Goal: Task Accomplishment & Management: Use online tool/utility

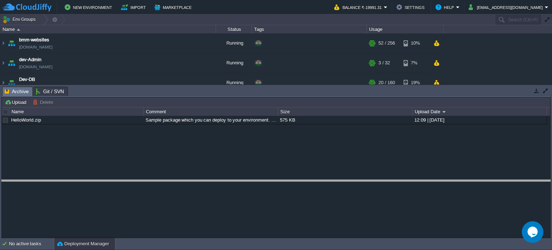
drag, startPoint x: 438, startPoint y: 93, endPoint x: 243, endPoint y: 65, distance: 196.9
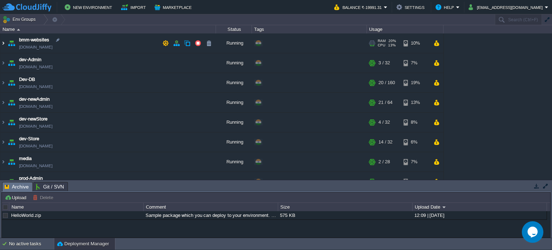
click at [4, 41] on img at bounding box center [3, 42] width 6 height 19
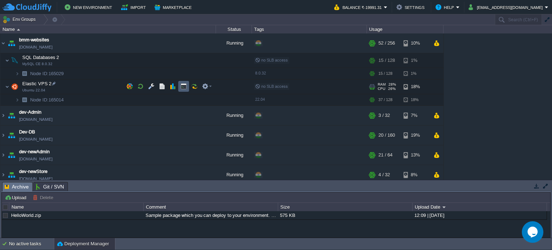
click at [182, 86] on button "button" at bounding box center [183, 86] width 6 height 6
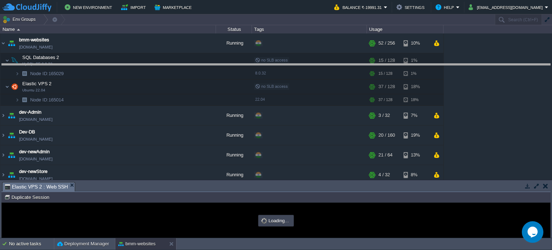
drag, startPoint x: 236, startPoint y: 189, endPoint x: 223, endPoint y: 67, distance: 122.7
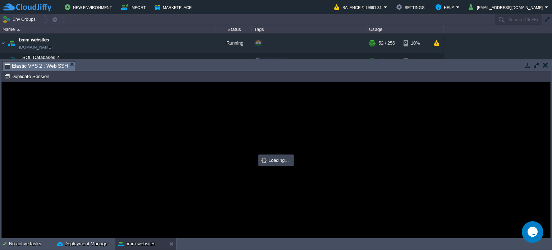
type input "#000000"
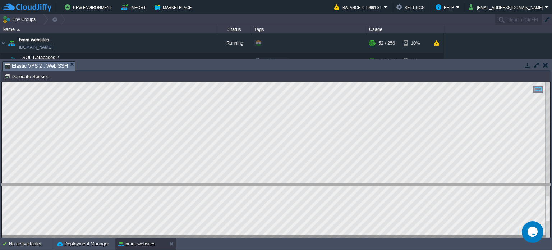
drag, startPoint x: 168, startPoint y: 70, endPoint x: 164, endPoint y: 162, distance: 92.7
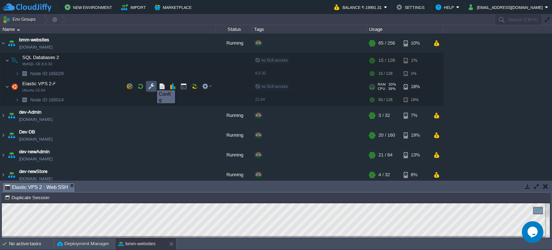
click at [152, 84] on button "button" at bounding box center [151, 86] width 6 height 6
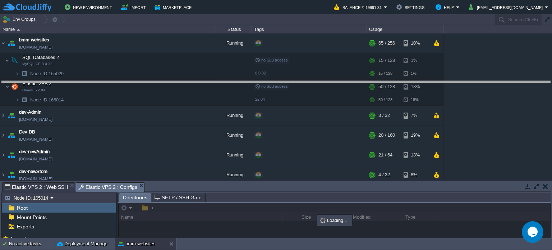
drag, startPoint x: 247, startPoint y: 188, endPoint x: 229, endPoint y: 59, distance: 130.8
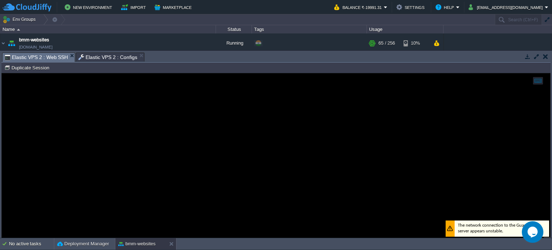
click at [34, 56] on span "Elastic VPS 2 : Web SSH" at bounding box center [36, 57] width 63 height 9
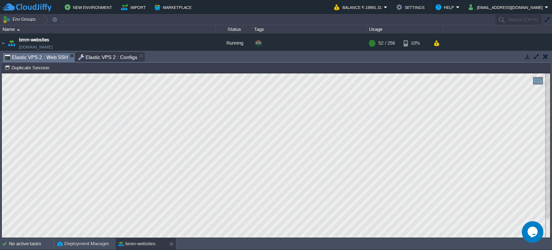
click at [97, 58] on span "Elastic VPS 2 : Configs" at bounding box center [107, 57] width 59 height 9
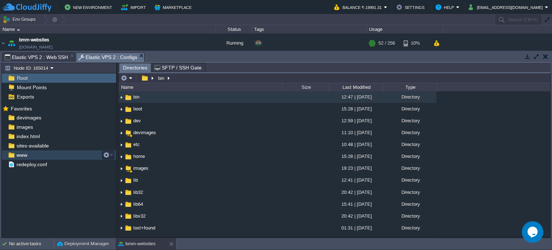
click at [26, 153] on span "www" at bounding box center [21, 155] width 13 height 6
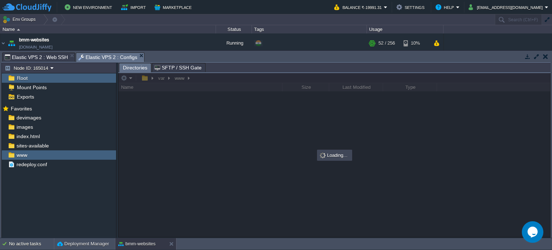
click at [32, 59] on span "Elastic VPS 2 : Web SSH" at bounding box center [36, 57] width 63 height 9
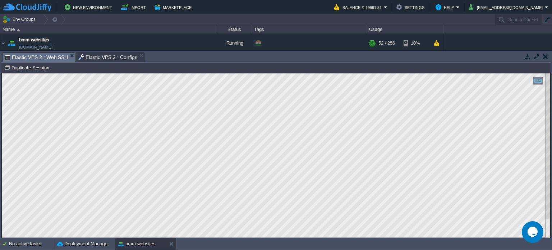
click at [112, 57] on span "Elastic VPS 2 : Configs" at bounding box center [107, 57] width 59 height 9
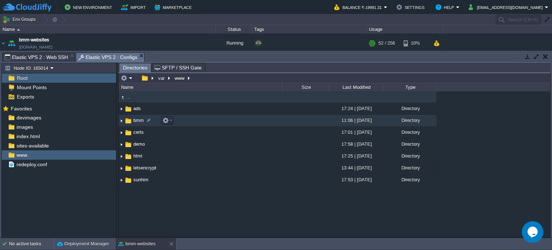
click at [136, 120] on span "bmm" at bounding box center [138, 120] width 13 height 6
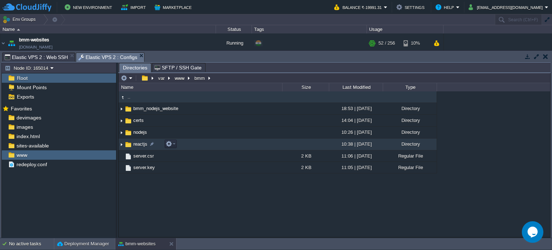
click at [136, 144] on span "reactjs" at bounding box center [140, 144] width 16 height 6
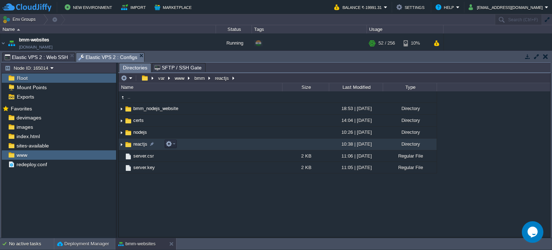
click at [136, 144] on span "reactjs" at bounding box center [140, 144] width 16 height 6
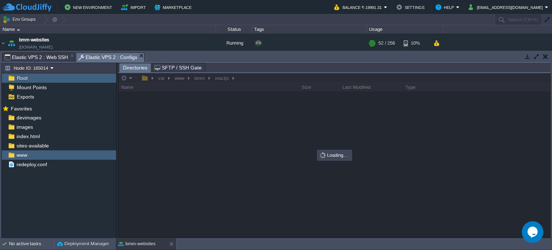
click at [49, 57] on span "Elastic VPS 2 : Web SSH" at bounding box center [36, 57] width 63 height 9
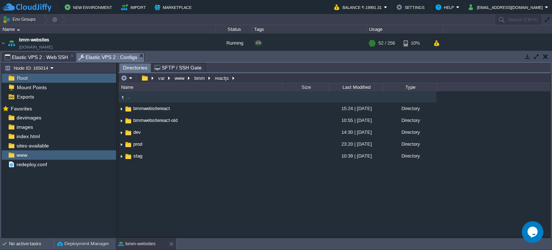
click at [106, 55] on span "Elastic VPS 2 : Configs" at bounding box center [107, 57] width 59 height 9
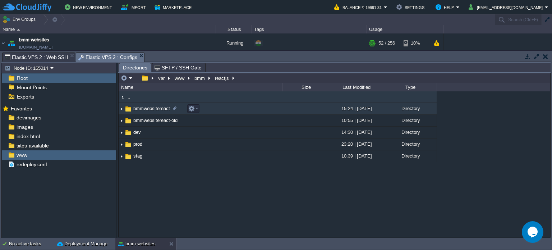
click at [148, 107] on span "bmmwebsitereact" at bounding box center [151, 108] width 39 height 6
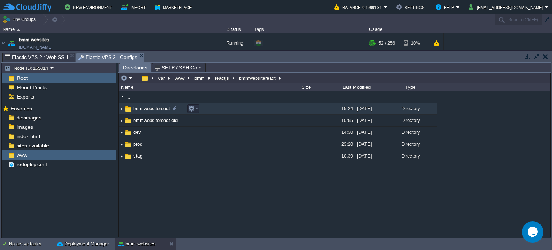
click at [148, 107] on span "bmmwebsitereact" at bounding box center [151, 108] width 39 height 6
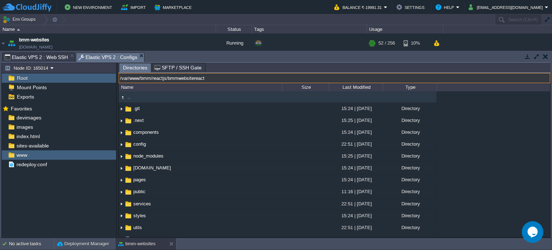
click at [289, 79] on input "/var/www/bmm/reactjs/bmmwebsitereact" at bounding box center [333, 78] width 431 height 10
click at [289, 78] on input "/var/www/bmm/reactjs/bmmwebsitereact" at bounding box center [333, 78] width 431 height 10
click at [169, 80] on input "/var/www/bmm/reactjs/bmmwebsitereact" at bounding box center [333, 78] width 431 height 10
type input "/var/www/bmm/reactjs/dev/bmmwebsitereact"
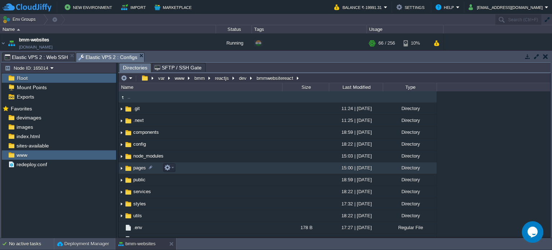
click at [136, 166] on span "pages" at bounding box center [139, 167] width 15 height 6
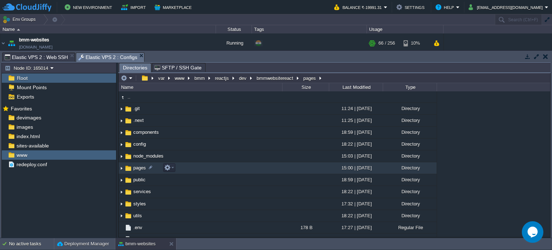
click at [136, 166] on span "pages" at bounding box center [139, 167] width 15 height 6
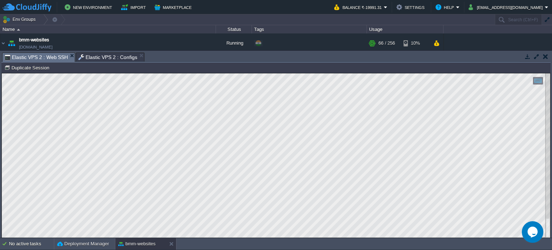
click at [37, 58] on span "Elastic VPS 2 : Web SSH" at bounding box center [36, 57] width 63 height 9
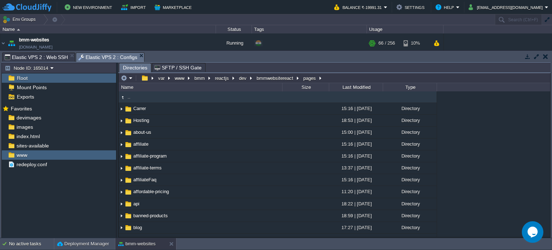
click at [101, 56] on span "Elastic VPS 2 : Configs" at bounding box center [107, 57] width 59 height 9
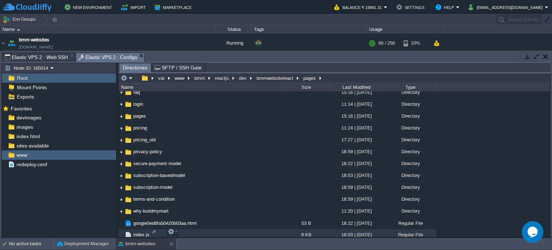
scroll to position [194, 0]
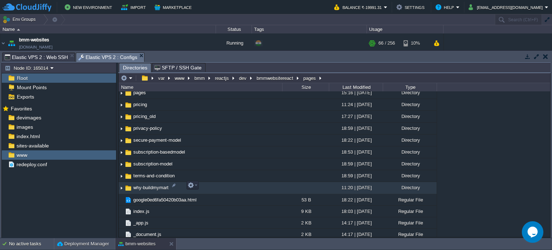
click at [160, 185] on span "why-buildmymart" at bounding box center [150, 187] width 37 height 6
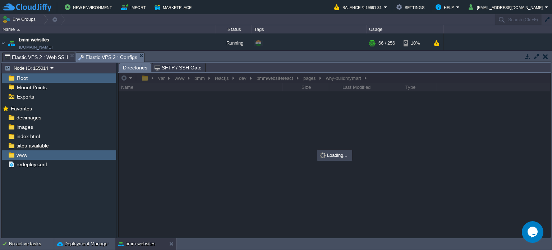
click at [49, 57] on span "Elastic VPS 2 : Web SSH" at bounding box center [36, 57] width 63 height 9
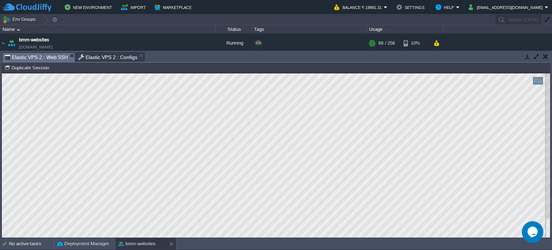
click at [108, 56] on span "Elastic VPS 2 : Configs" at bounding box center [107, 57] width 59 height 9
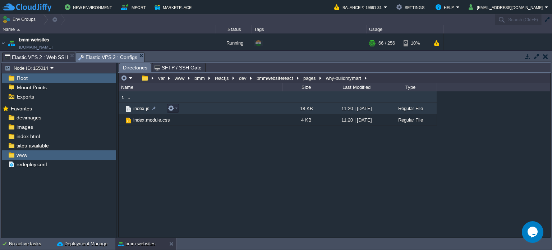
click at [139, 110] on span "index.js" at bounding box center [141, 108] width 18 height 6
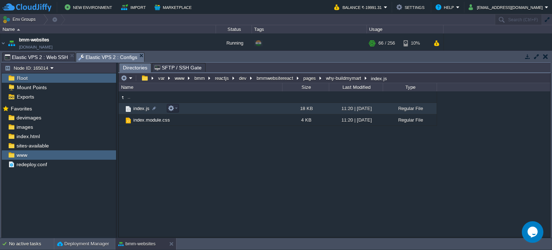
click at [139, 110] on span "index.js" at bounding box center [141, 108] width 18 height 6
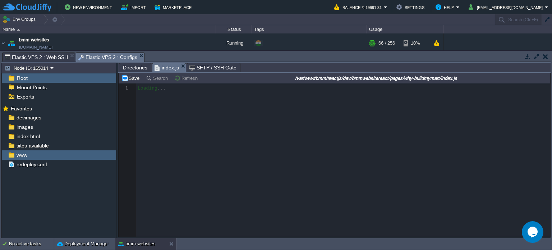
click at [50, 55] on span "Elastic VPS 2 : Web SSH" at bounding box center [36, 57] width 63 height 9
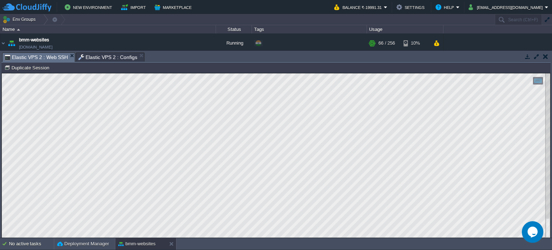
click at [107, 59] on span "Elastic VPS 2 : Configs" at bounding box center [107, 57] width 59 height 9
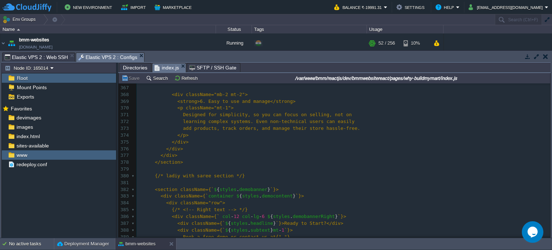
click at [192, 140] on pre "</div>" at bounding box center [342, 142] width 413 height 7
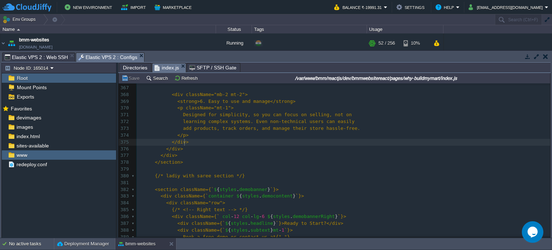
type textarea "-"
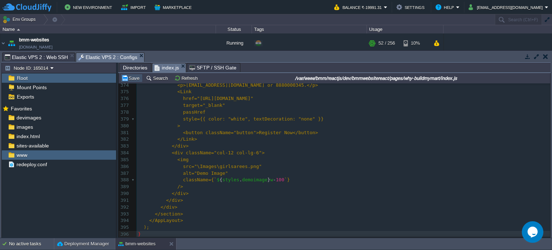
click at [134, 79] on button "Save" at bounding box center [131, 78] width 20 height 6
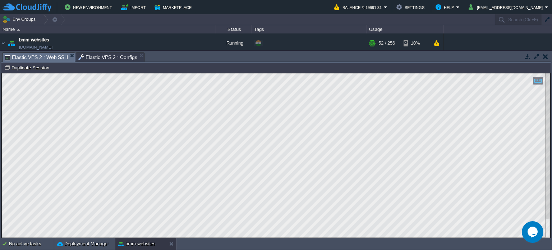
click at [52, 57] on span "Elastic VPS 2 : Web SSH" at bounding box center [36, 57] width 63 height 9
click at [107, 57] on span "Elastic VPS 2 : Configs" at bounding box center [107, 57] width 59 height 9
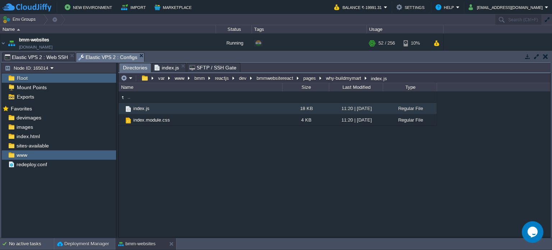
click at [129, 66] on span "Directories" at bounding box center [135, 67] width 24 height 9
click at [308, 78] on button "pages" at bounding box center [309, 78] width 15 height 6
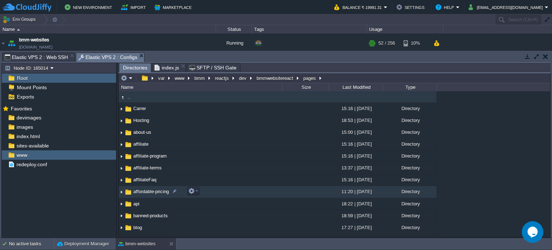
click at [150, 192] on span "affordable-pricing" at bounding box center [151, 191] width 38 height 6
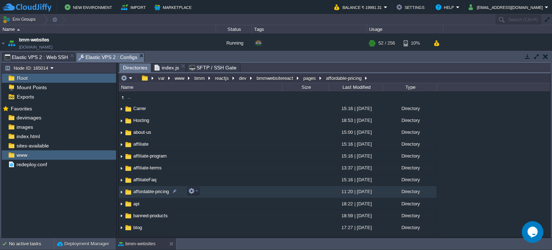
click at [150, 192] on span "affordable-pricing" at bounding box center [151, 191] width 38 height 6
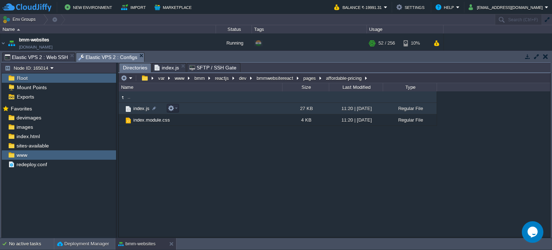
click at [145, 108] on span "index.js" at bounding box center [141, 108] width 18 height 6
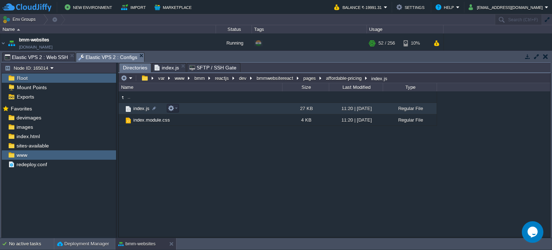
click at [145, 108] on span "index.js" at bounding box center [141, 108] width 18 height 6
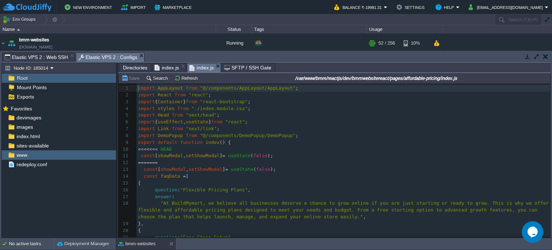
scroll to position [2, 0]
click at [177, 109] on span "from" at bounding box center [182, 108] width 11 height 5
type textarea "-"
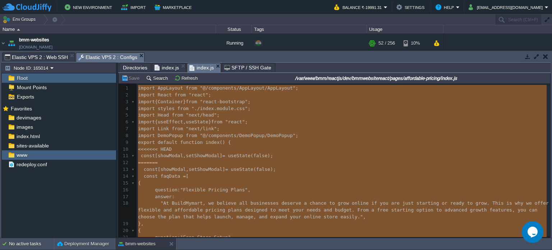
scroll to position [3127, 0]
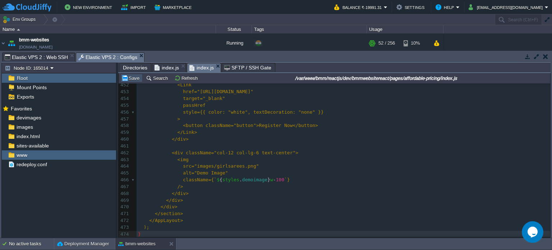
click at [134, 80] on button "Save" at bounding box center [131, 78] width 20 height 6
click at [47, 57] on span "Elastic VPS 2 : Web SSH" at bounding box center [36, 57] width 63 height 9
click at [99, 56] on span "Elastic VPS 2 : Configs" at bounding box center [107, 57] width 59 height 9
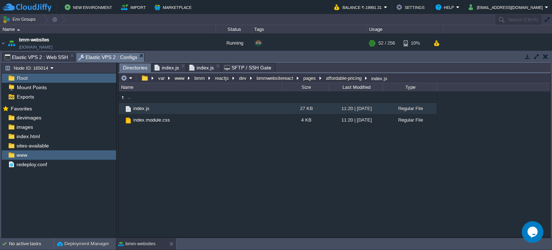
click at [127, 69] on span "Directories" at bounding box center [135, 67] width 24 height 9
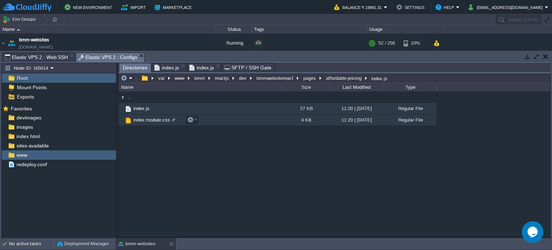
click at [144, 118] on span "index.module.css" at bounding box center [151, 120] width 39 height 6
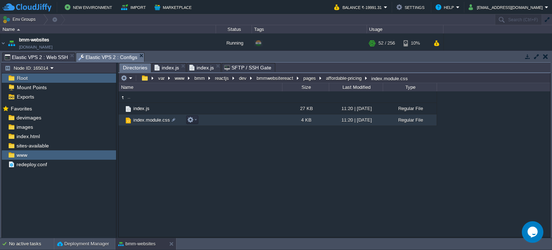
click at [144, 118] on span "index.module.css" at bounding box center [151, 120] width 39 height 6
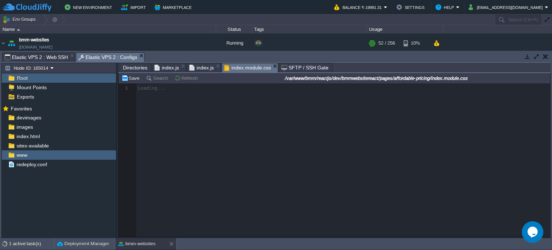
click at [37, 54] on span "Elastic VPS 2 : Web SSH" at bounding box center [36, 57] width 63 height 9
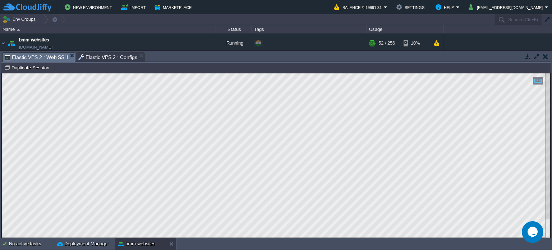
click at [99, 54] on span "Elastic VPS 2 : Configs" at bounding box center [107, 57] width 59 height 9
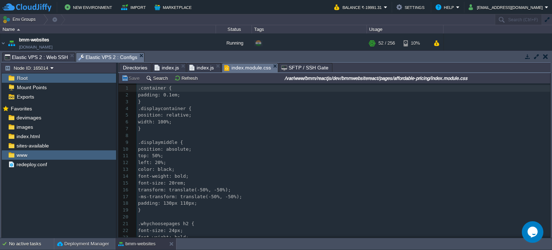
click at [244, 122] on pre "width: 100%;" at bounding box center [342, 121] width 413 height 7
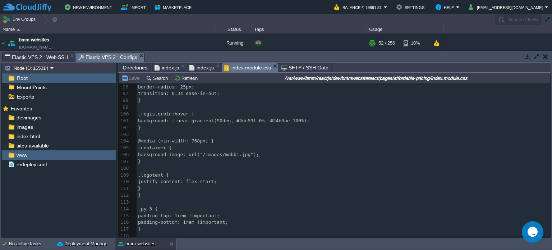
scroll to position [646, 0]
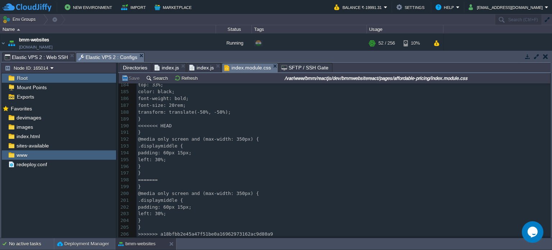
type textarea "-"
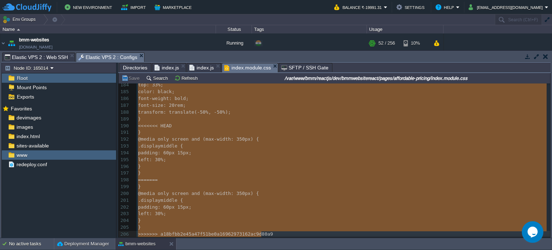
scroll to position [1176, 0]
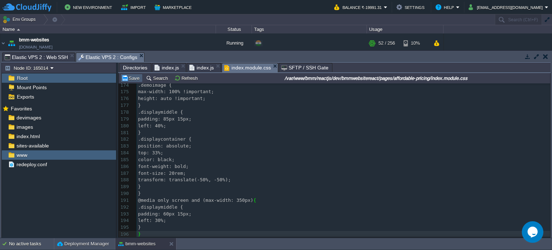
click at [132, 77] on button "Save" at bounding box center [131, 78] width 20 height 6
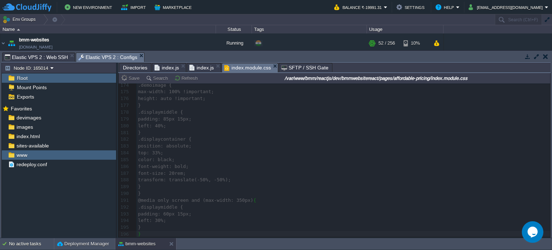
click at [134, 69] on span "Directories" at bounding box center [135, 67] width 24 height 9
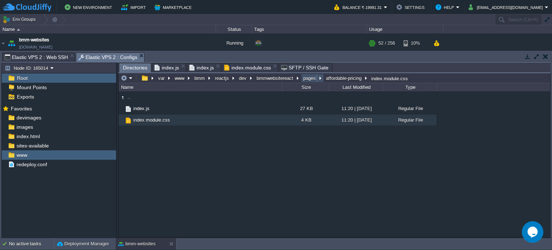
click at [306, 77] on button "pages" at bounding box center [309, 78] width 15 height 6
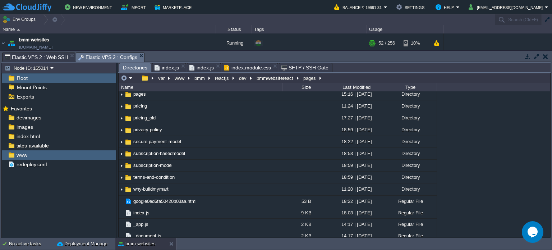
scroll to position [194, 0]
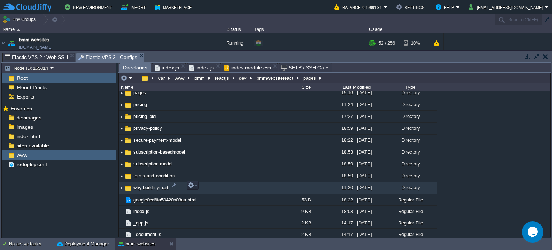
click at [159, 185] on span "why-buildmymart" at bounding box center [150, 187] width 37 height 6
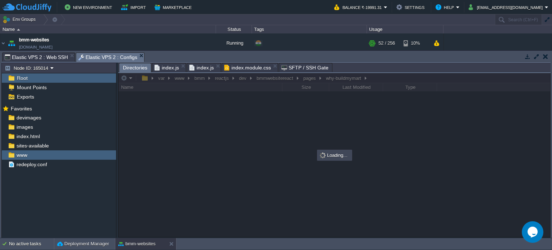
scroll to position [0, 0]
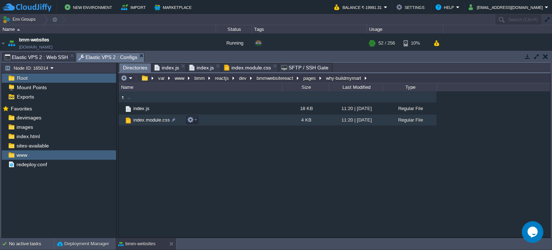
click at [149, 120] on span "index.module.css" at bounding box center [151, 120] width 39 height 6
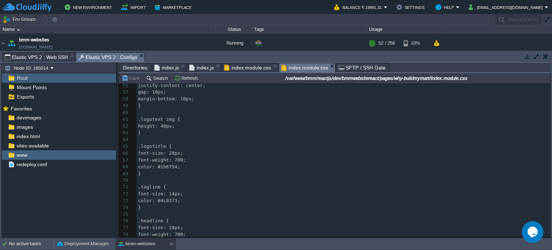
scroll to position [504, 0]
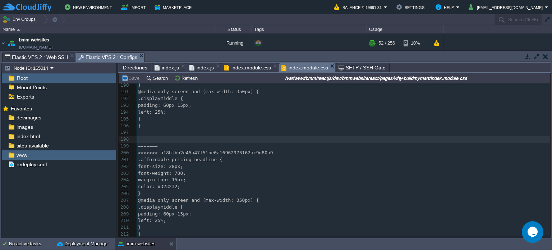
click at [186, 136] on pre "​" at bounding box center [342, 139] width 413 height 7
type textarea "-"
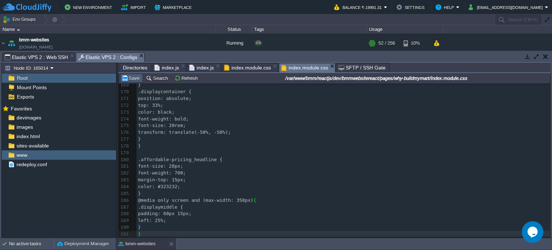
click at [129, 81] on button "Save" at bounding box center [131, 78] width 20 height 6
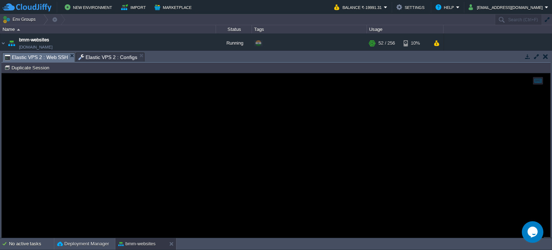
click at [45, 57] on span "Elastic VPS 2 : Web SSH" at bounding box center [36, 57] width 63 height 9
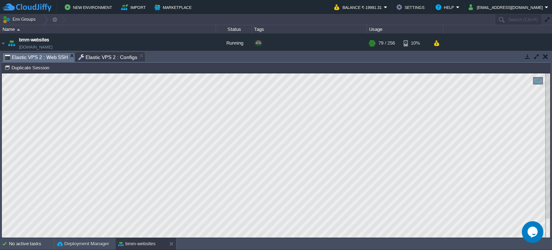
drag, startPoint x: 108, startPoint y: 58, endPoint x: 121, endPoint y: 60, distance: 12.7
click at [108, 58] on span "Elastic VPS 2 : Configs" at bounding box center [107, 57] width 59 height 9
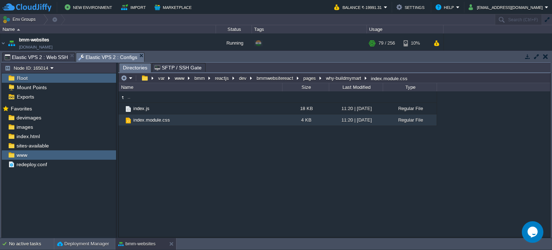
click at [42, 61] on span "Elastic VPS 2 : Web SSH" at bounding box center [36, 57] width 63 height 9
